Goal: Find specific page/section: Find specific page/section

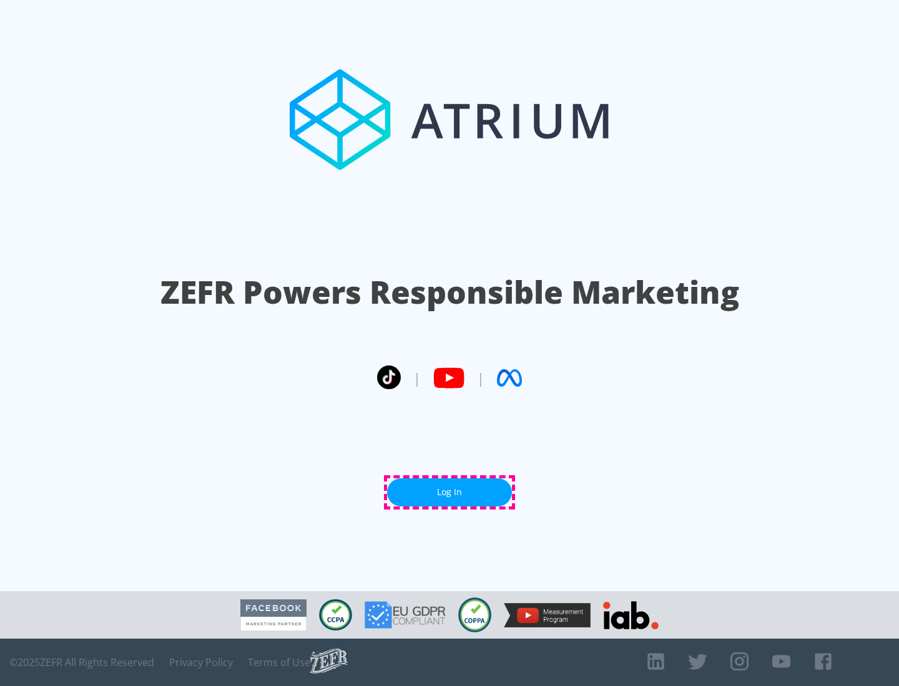
click at [449, 492] on link "Log In" at bounding box center [449, 493] width 125 height 28
